Goal: Entertainment & Leisure: Consume media (video, audio)

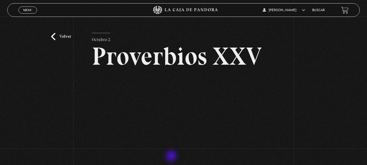
scroll to position [54, 0]
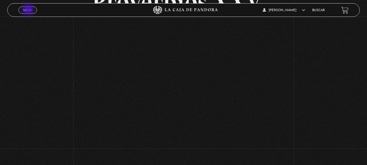
click at [29, 10] on span "Menu" at bounding box center [27, 9] width 9 height 3
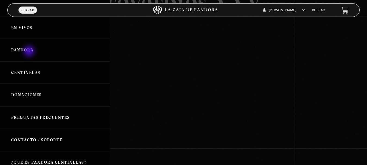
click at [30, 52] on link "Pandora" at bounding box center [55, 50] width 110 height 23
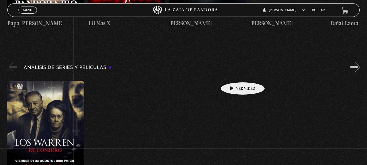
scroll to position [922, 0]
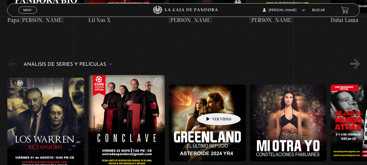
click at [210, 104] on figure at bounding box center [207, 122] width 77 height 77
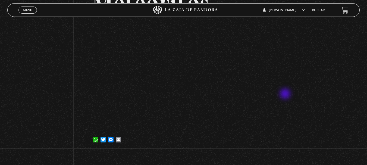
scroll to position [81, 0]
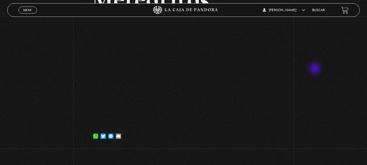
click at [315, 69] on div "Volver 11 marzo, 2025 [GEOGRAPHIC_DATA] – Meteoritos WhatsApp Twitter Messenger…" at bounding box center [183, 41] width 367 height 213
